Goal: Task Accomplishment & Management: Use online tool/utility

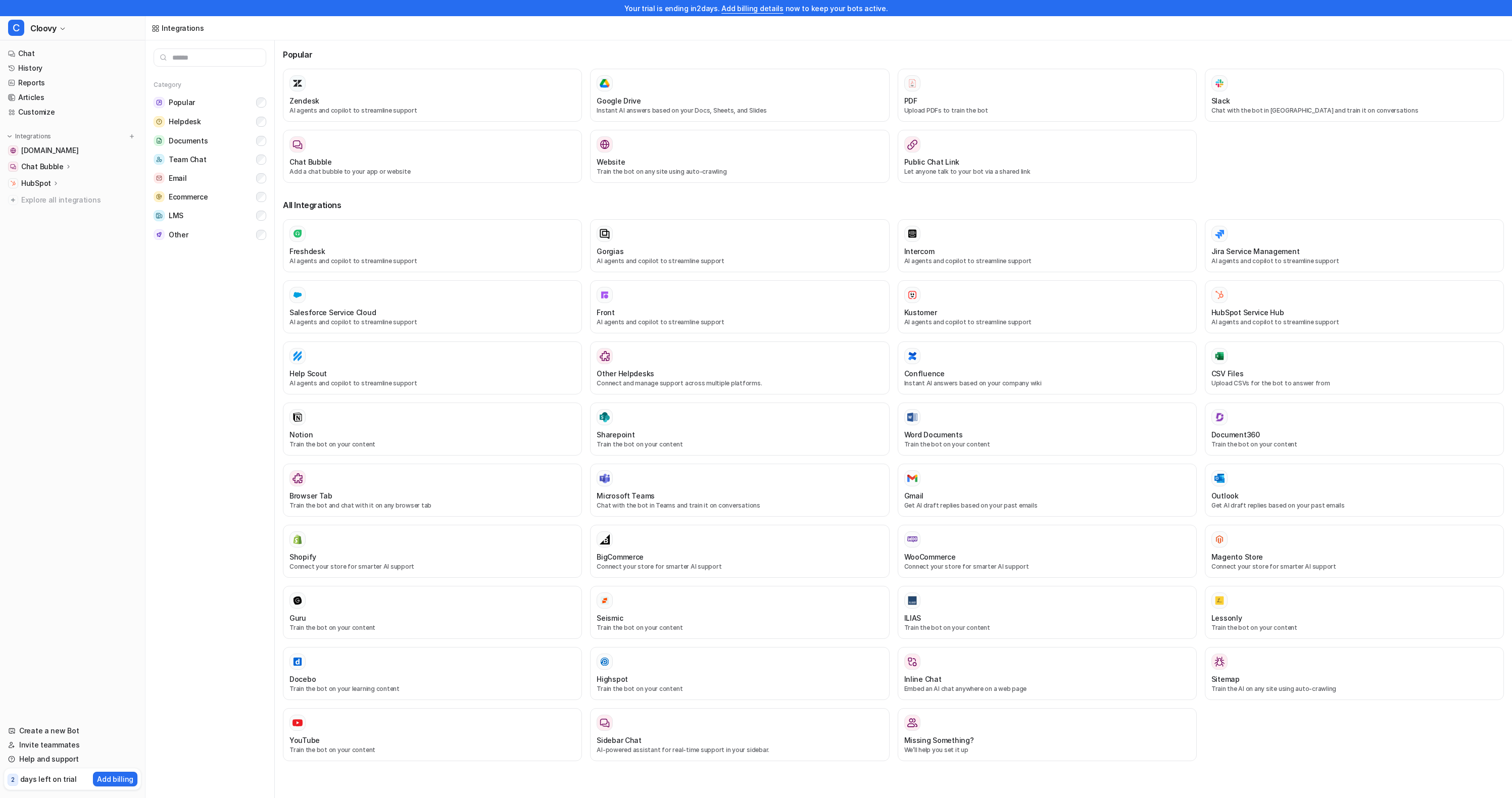
click at [46, 169] on p "Chat Bubble" at bounding box center [42, 166] width 42 height 10
click at [94, 336] on nav "Chat History Reports Articles Customize Integrations [DOMAIN_NAME] Chat Bubble …" at bounding box center [73, 379] width 145 height 674
click at [40, 228] on p "HubSpot" at bounding box center [36, 226] width 30 height 10
click at [49, 211] on p "Code snippet" at bounding box center [53, 211] width 47 height 10
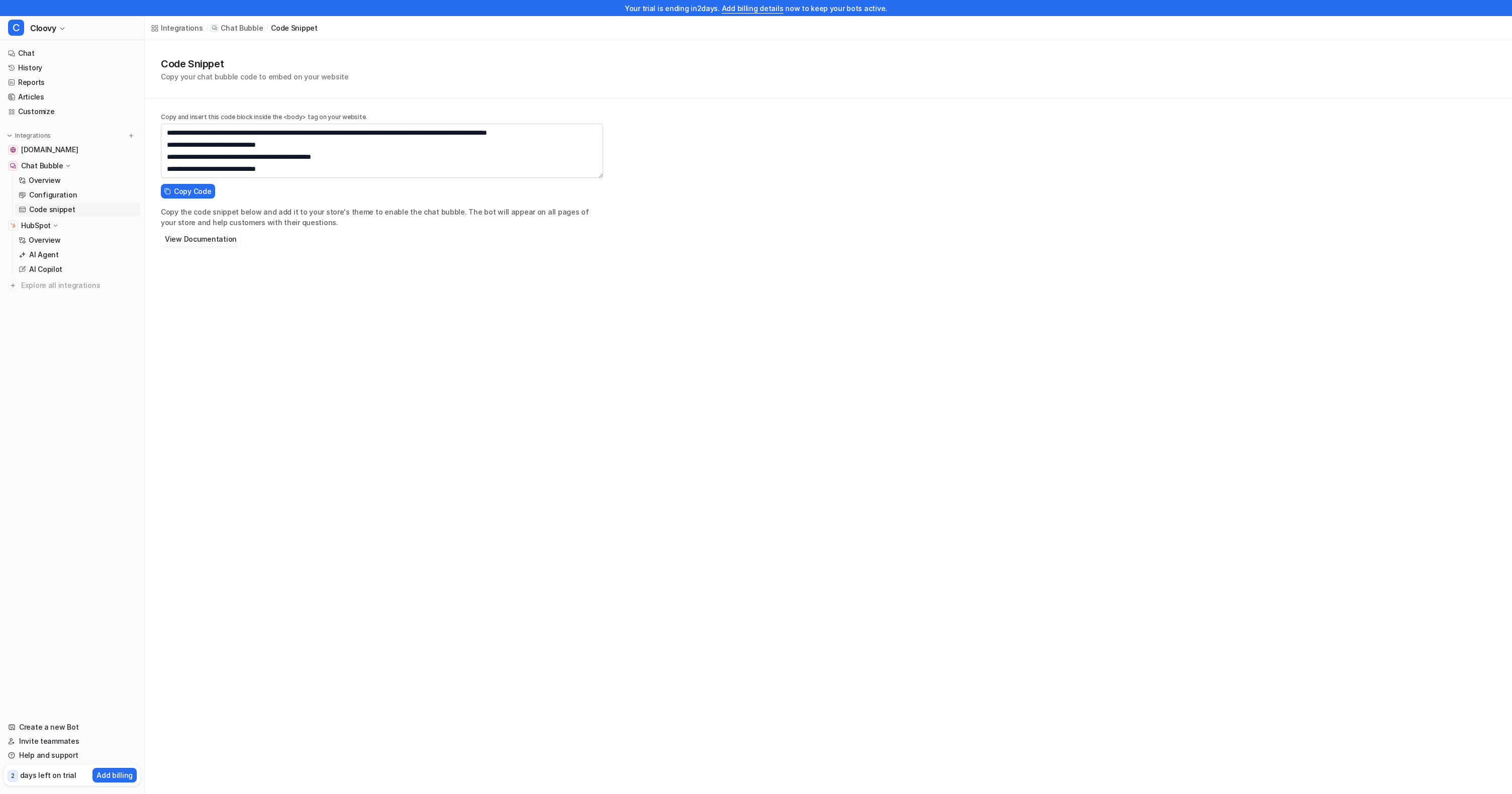
click at [84, 325] on nav "Chat History Reports Articles Customize Integrations [DOMAIN_NAME] Chat Bubble …" at bounding box center [72, 377] width 144 height 670
click at [157, 386] on div "Integrations / Chat Bubble / code snippet Code Snippet Copy your chat bubble co…" at bounding box center [756, 397] width 1512 height 794
click at [114, 394] on nav "Chat History Reports Articles Customize Integrations [DOMAIN_NAME] Chat Bubble …" at bounding box center [72, 377] width 144 height 670
click at [101, 393] on nav "Chat History Reports Articles Customize Integrations [DOMAIN_NAME] Chat Bubble …" at bounding box center [72, 377] width 144 height 670
click at [96, 390] on nav "Chat History Reports Articles Customize Integrations [DOMAIN_NAME] Chat Bubble …" at bounding box center [72, 377] width 144 height 670
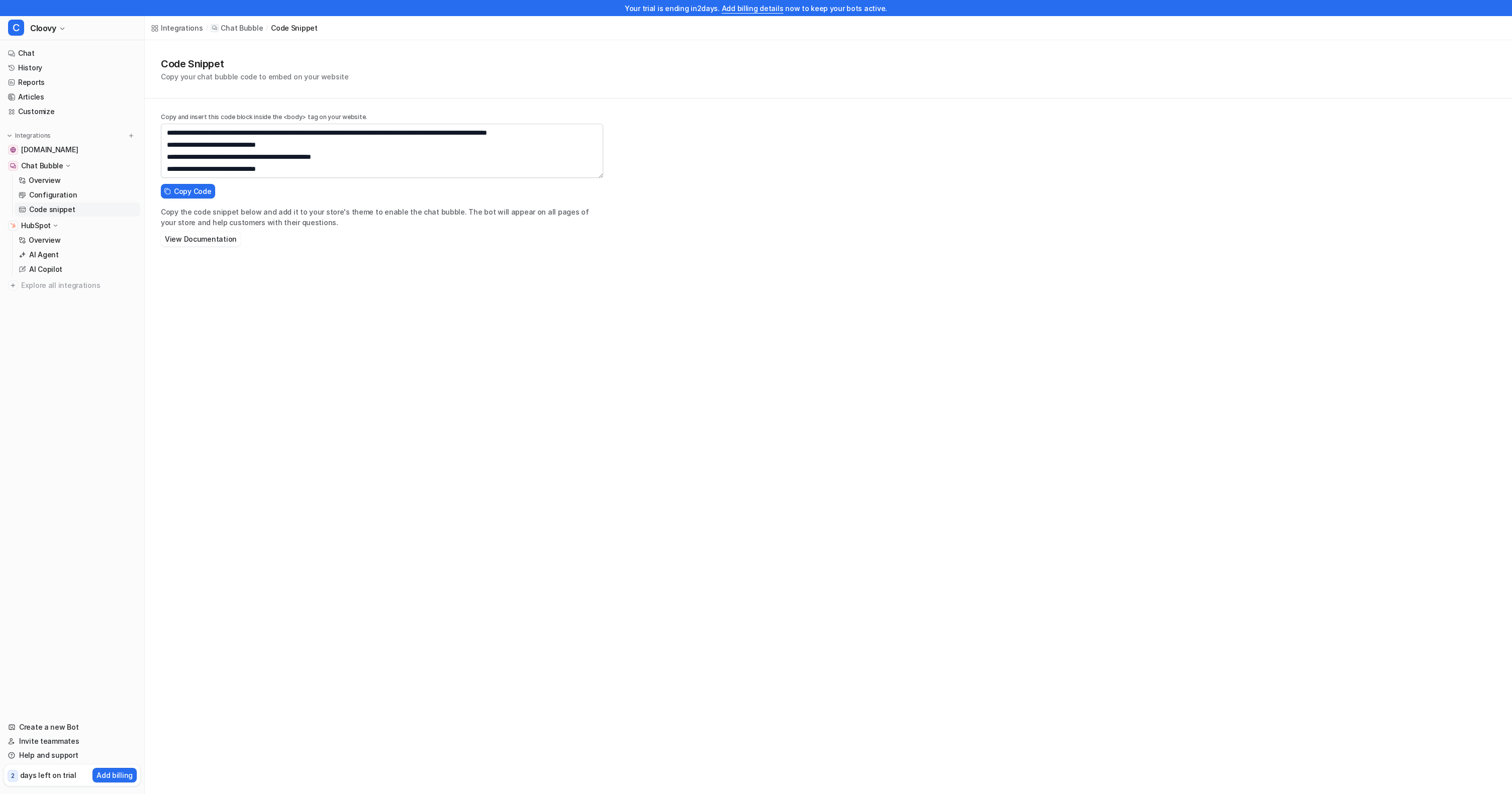
click at [80, 382] on nav "Chat History Reports Articles Customize Integrations [DOMAIN_NAME] Chat Bubble …" at bounding box center [72, 377] width 144 height 670
click at [82, 376] on nav "Chat History Reports Articles Customize Integrations [DOMAIN_NAME] Chat Bubble …" at bounding box center [72, 377] width 144 height 670
